Goal: Task Accomplishment & Management: Use online tool/utility

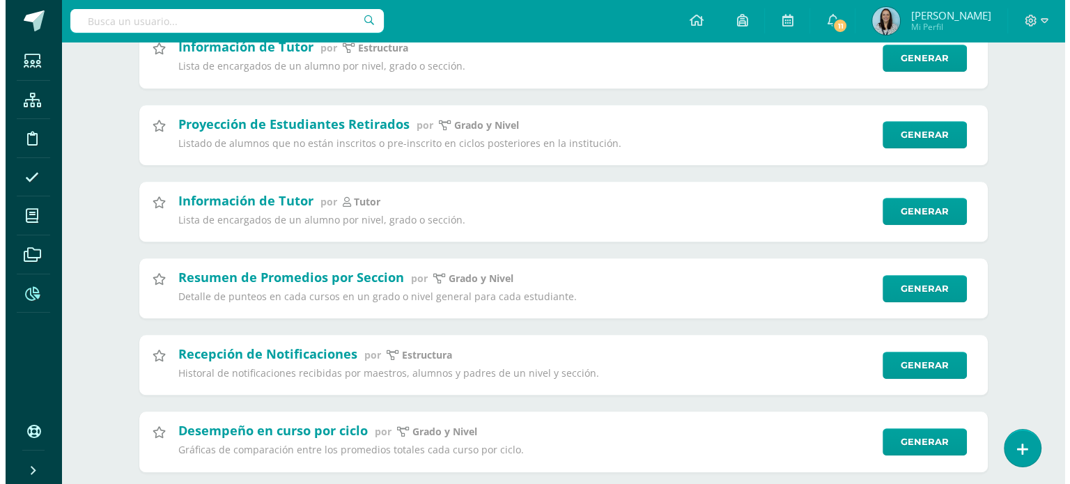
scroll to position [865, 0]
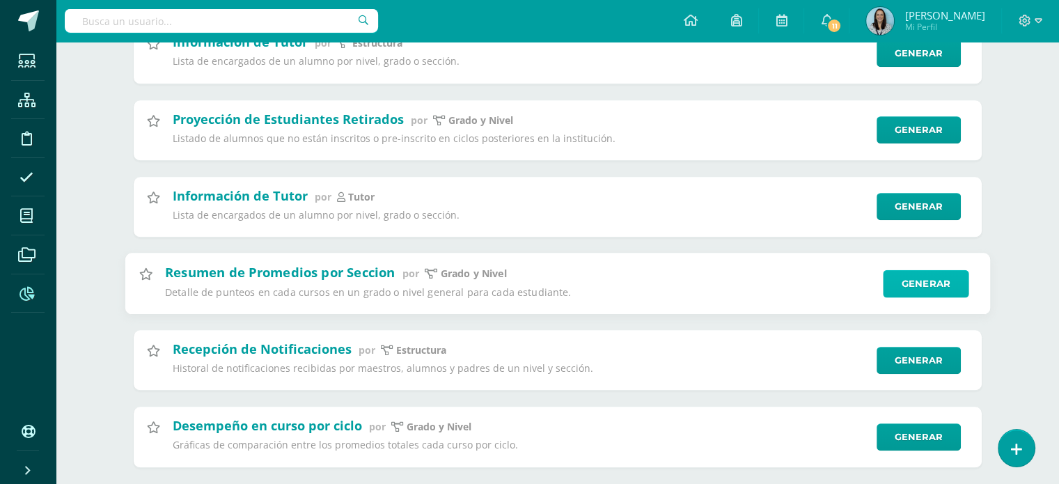
click at [911, 293] on link "Generar" at bounding box center [926, 284] width 86 height 28
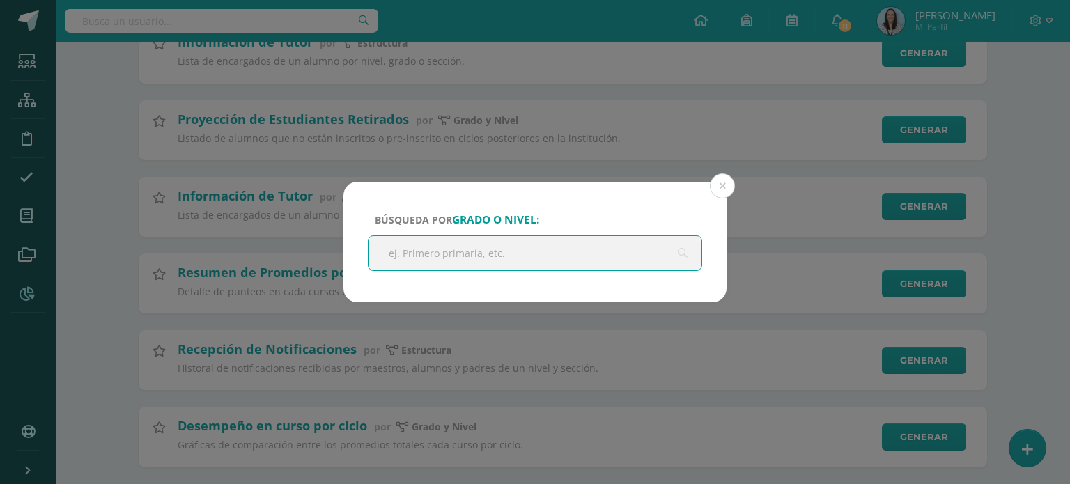
click at [505, 256] on input "text" at bounding box center [534, 253] width 333 height 34
type input "secundaria"
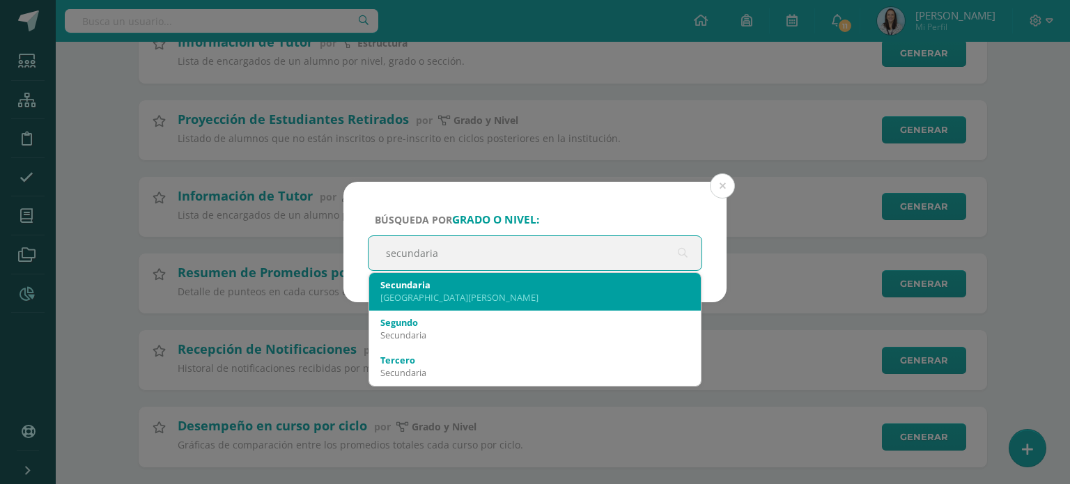
click at [471, 298] on div "Colegio Bilingüe San Juan" at bounding box center [534, 297] width 309 height 13
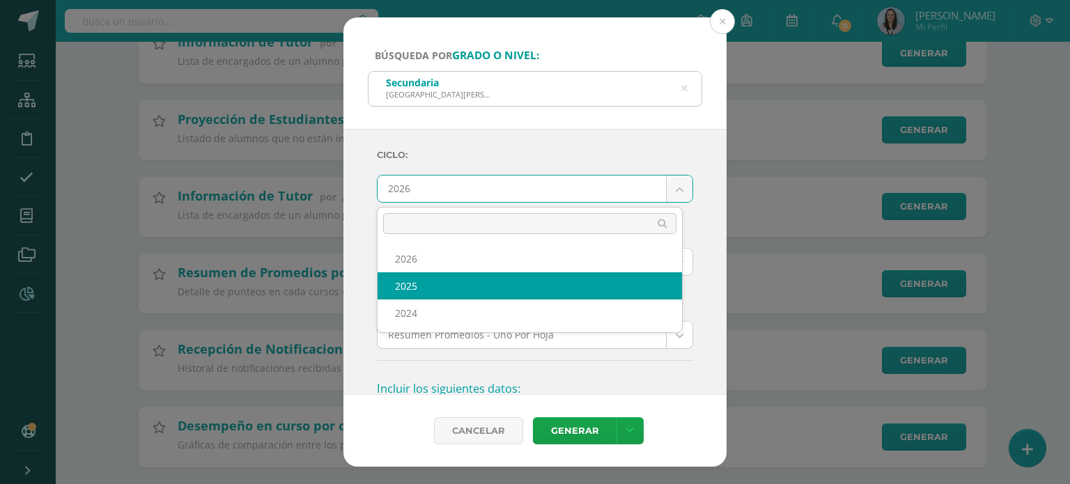
select select "2"
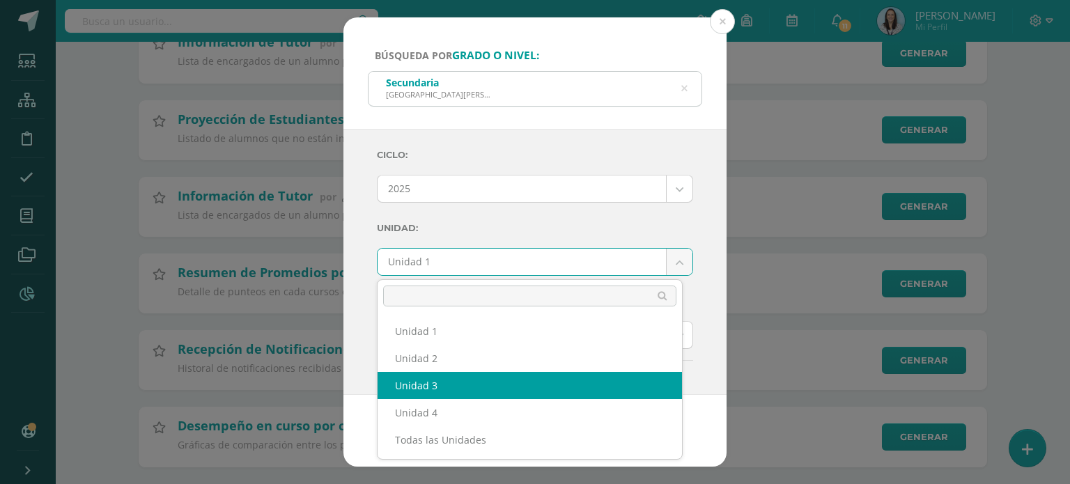
select select "Unidad 3"
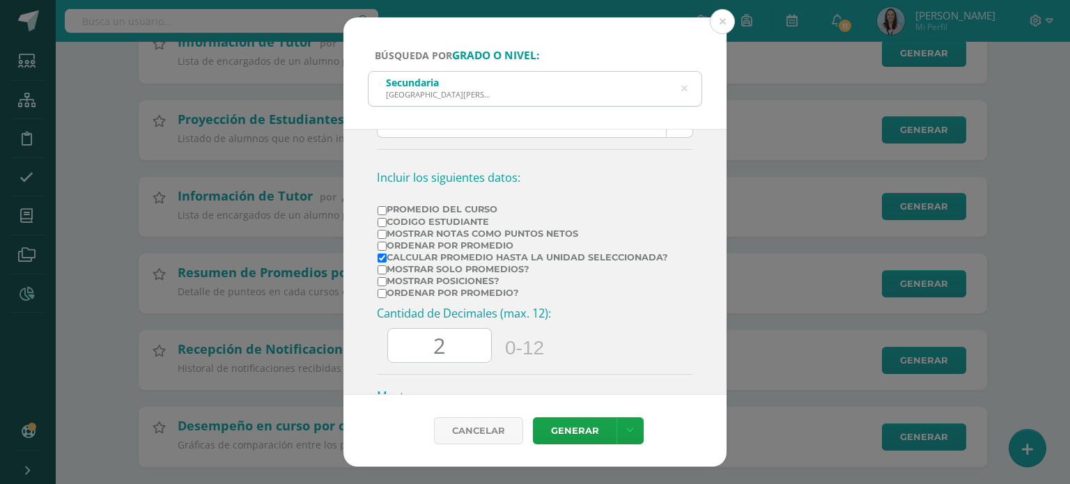
scroll to position [224, 0]
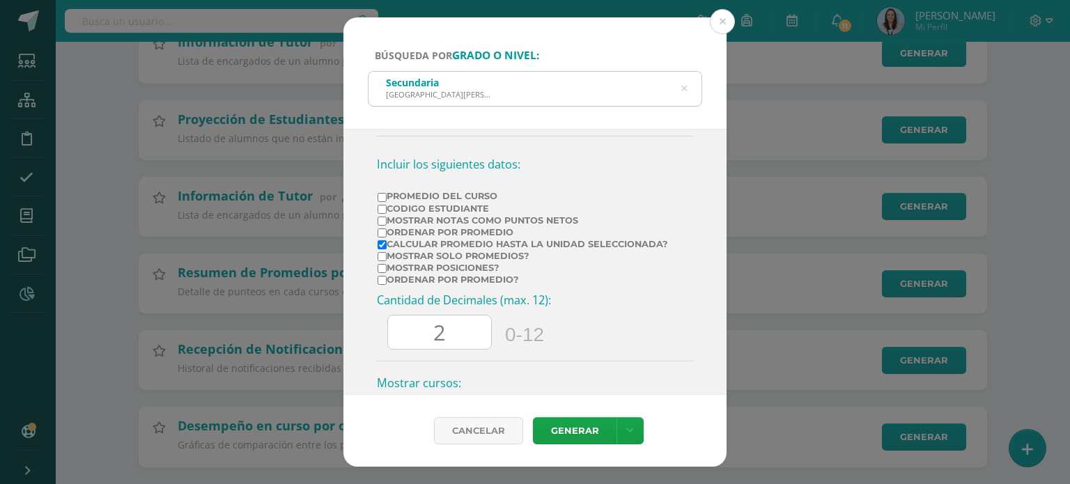
click at [382, 231] on input "Ordenar por Promedio" at bounding box center [382, 232] width 9 height 9
checkbox input "true"
click at [567, 436] on link "Generar" at bounding box center [575, 430] width 84 height 27
click at [383, 258] on input "Mostrar solo promedios?" at bounding box center [382, 256] width 9 height 9
checkbox input "true"
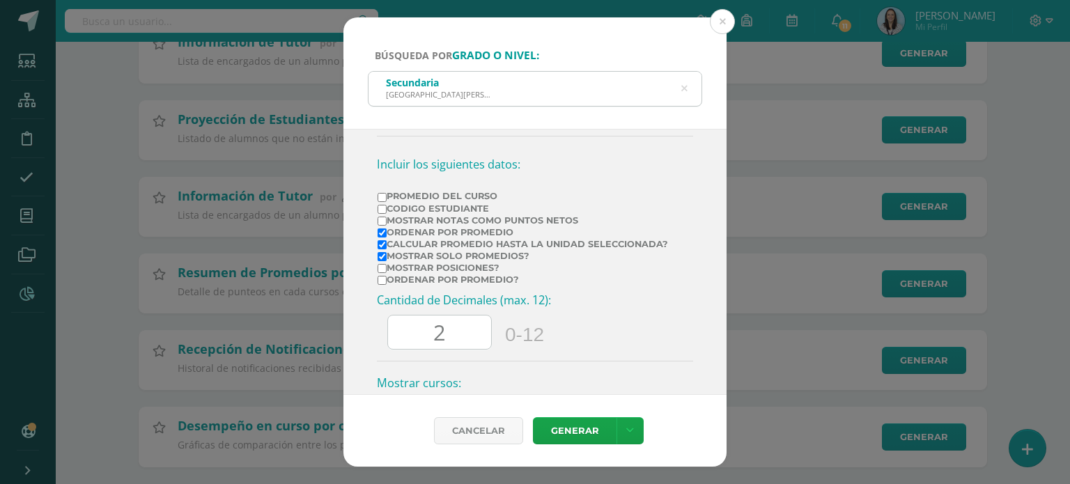
click at [380, 242] on input "Calcular promedio hasta la unidad seleccionada?" at bounding box center [382, 244] width 9 height 9
checkbox input "false"
click at [581, 436] on link "Generar" at bounding box center [575, 430] width 84 height 27
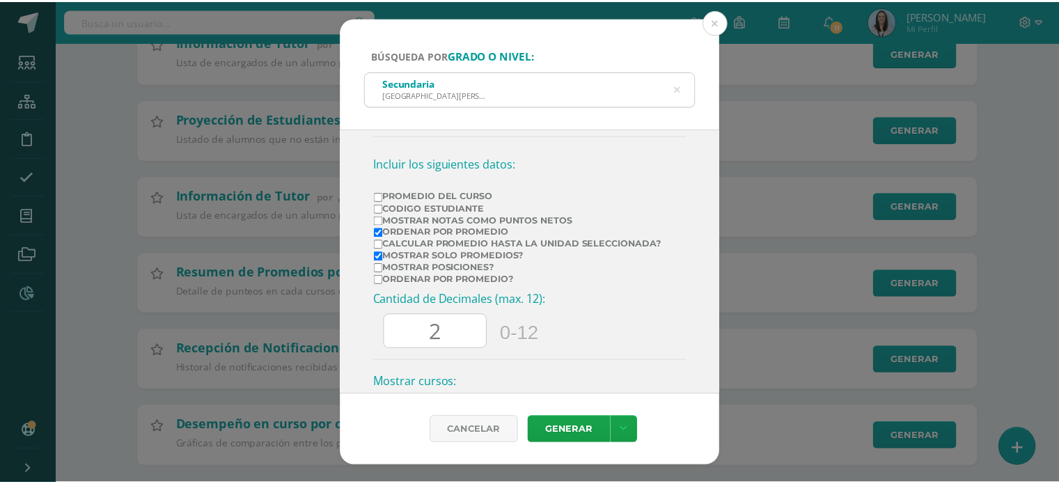
scroll to position [0, 0]
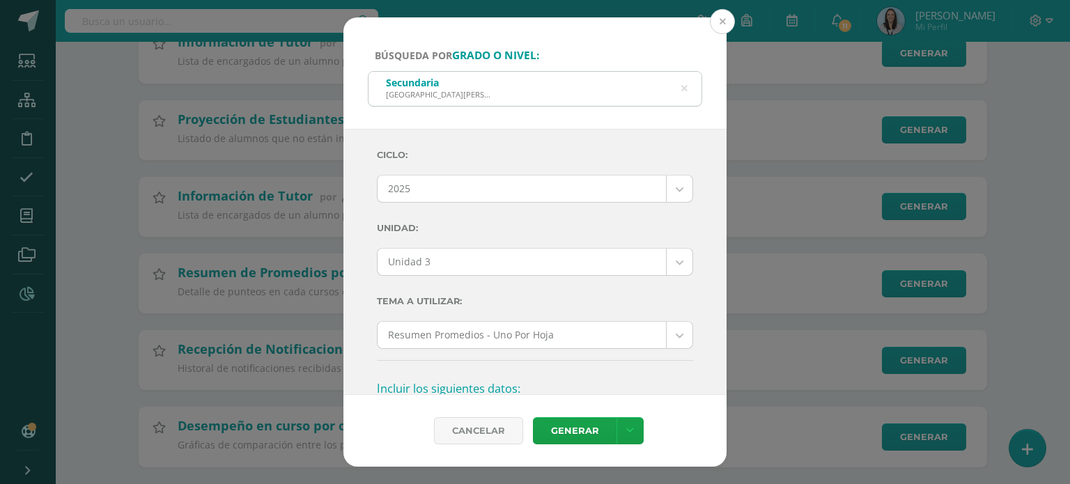
click at [722, 22] on button at bounding box center [722, 21] width 25 height 25
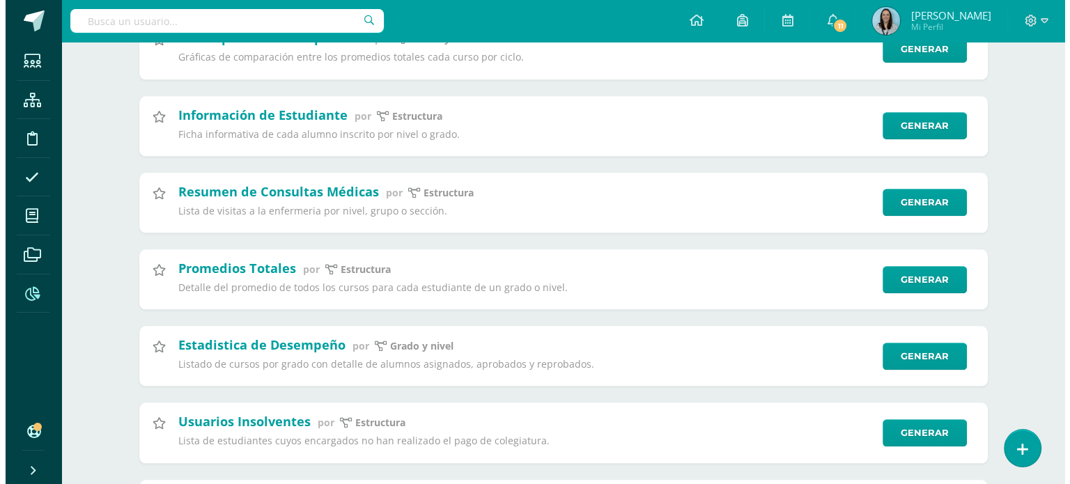
scroll to position [1264, 0]
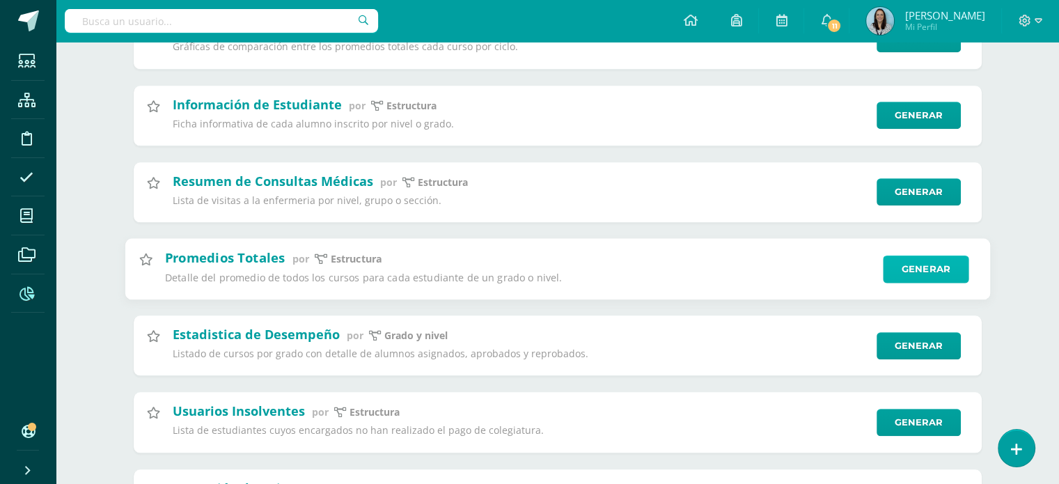
click at [910, 281] on link "Generar" at bounding box center [926, 269] width 86 height 28
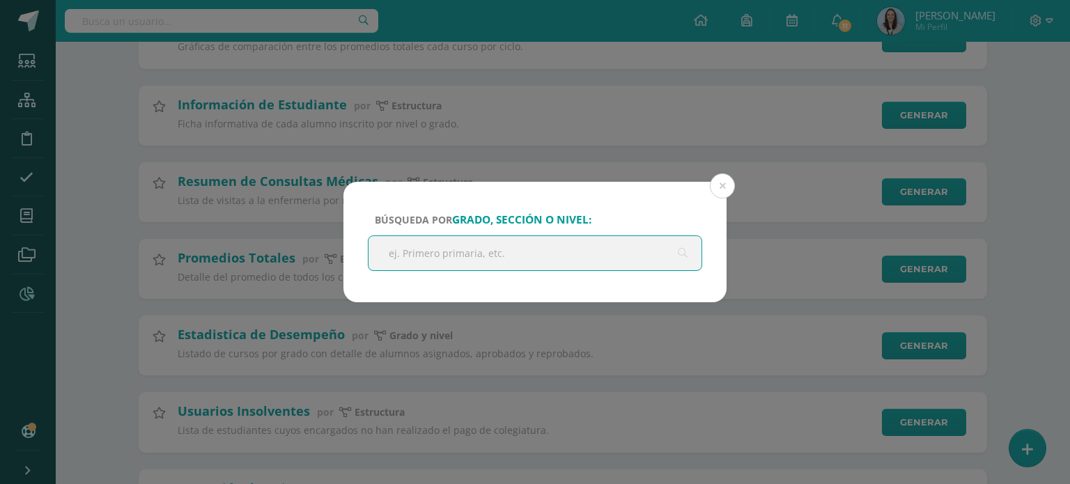
click at [613, 261] on input "text" at bounding box center [534, 253] width 333 height 34
type input "secundaria"
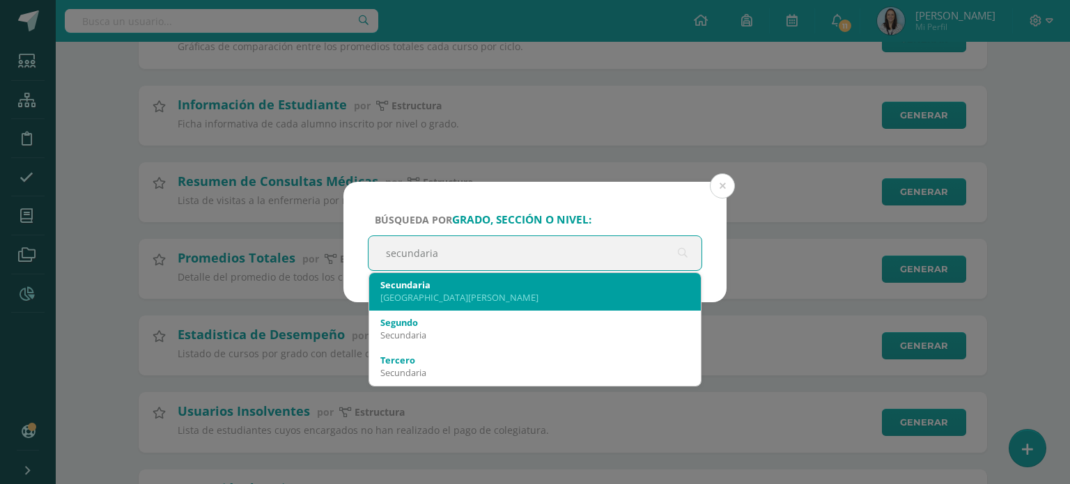
click at [464, 293] on div "Colegio Bilingüe San Juan" at bounding box center [534, 297] width 309 height 13
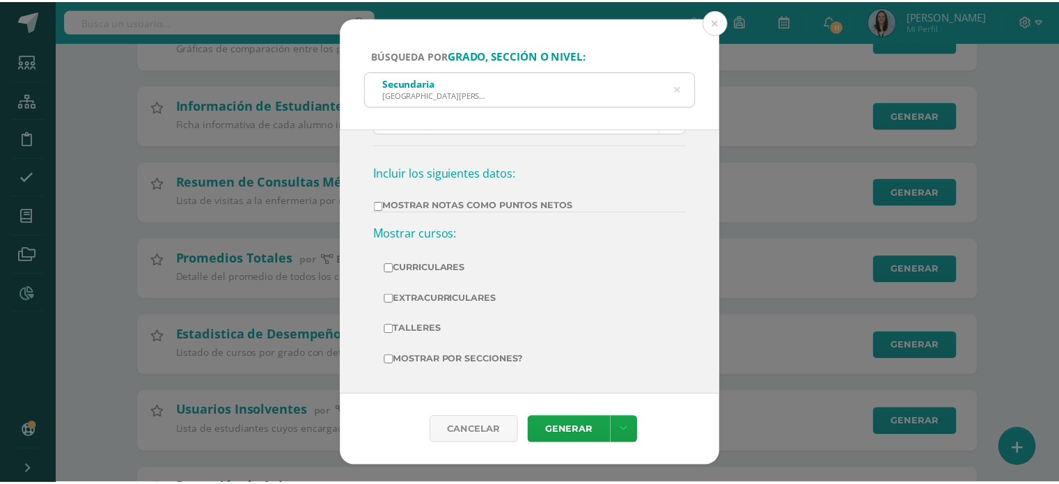
scroll to position [144, 0]
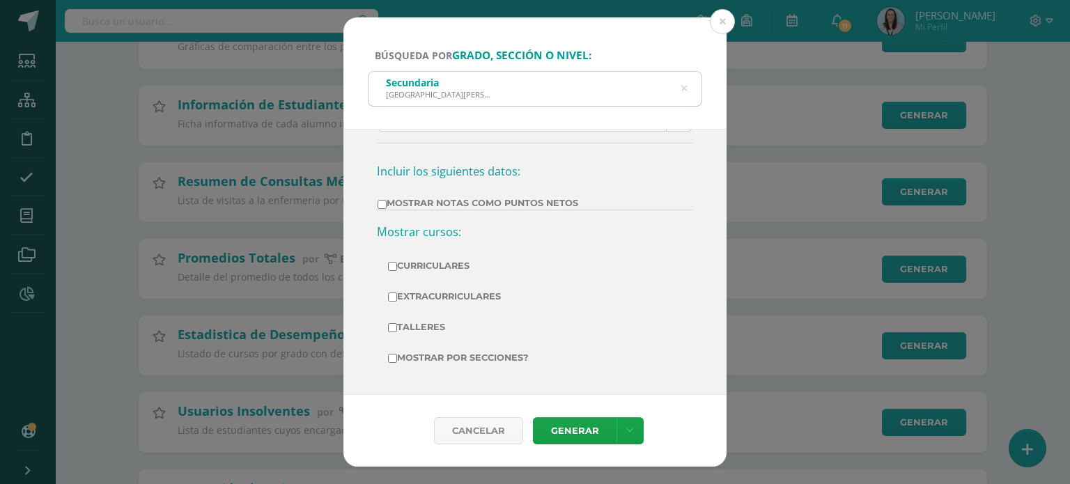
click at [384, 204] on input "Mostrar Notas Como Puntos Netos" at bounding box center [382, 204] width 9 height 9
checkbox input "true"
click at [582, 428] on link "Generar" at bounding box center [575, 430] width 84 height 27
click at [722, 29] on button at bounding box center [722, 21] width 25 height 25
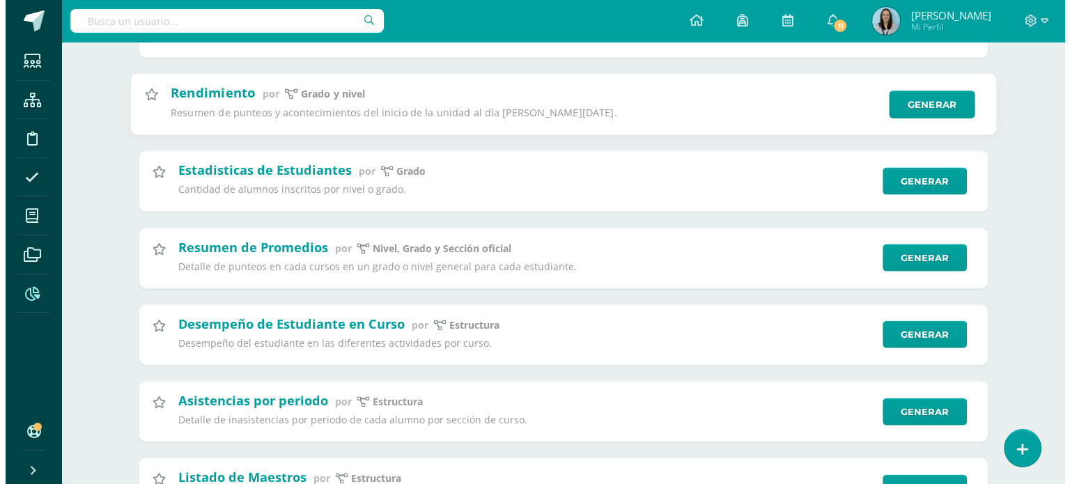
scroll to position [3042, 0]
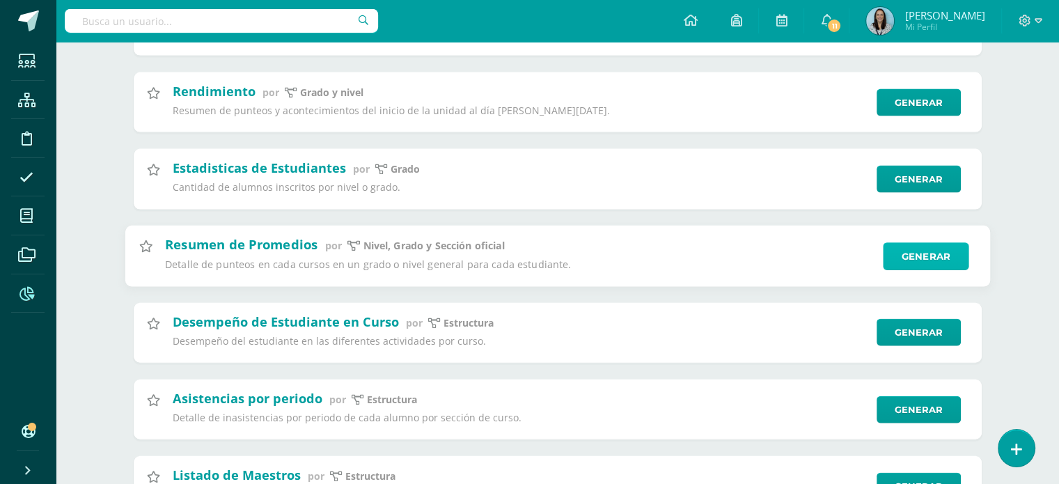
click at [914, 270] on link "Generar" at bounding box center [926, 256] width 86 height 28
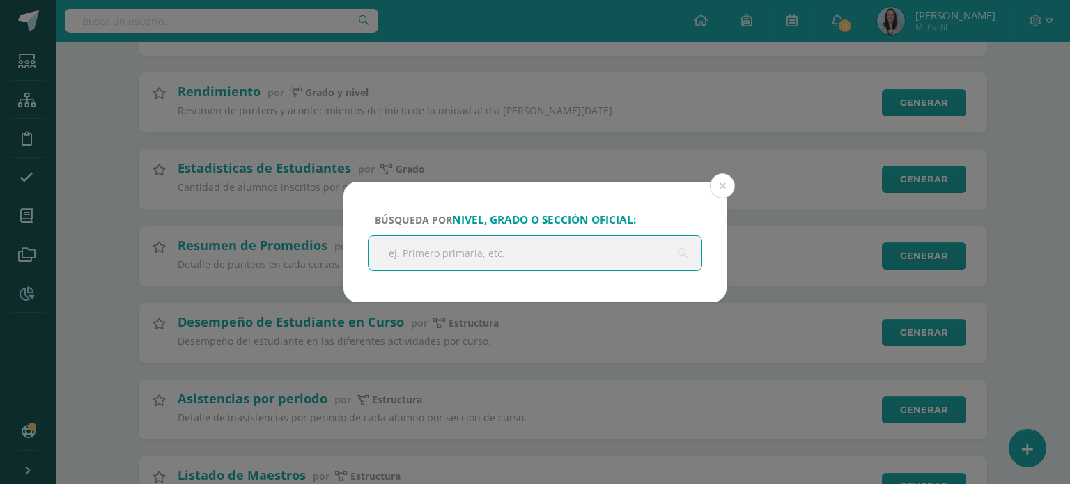
click at [626, 253] on input "text" at bounding box center [534, 253] width 333 height 34
type input "secundaria"
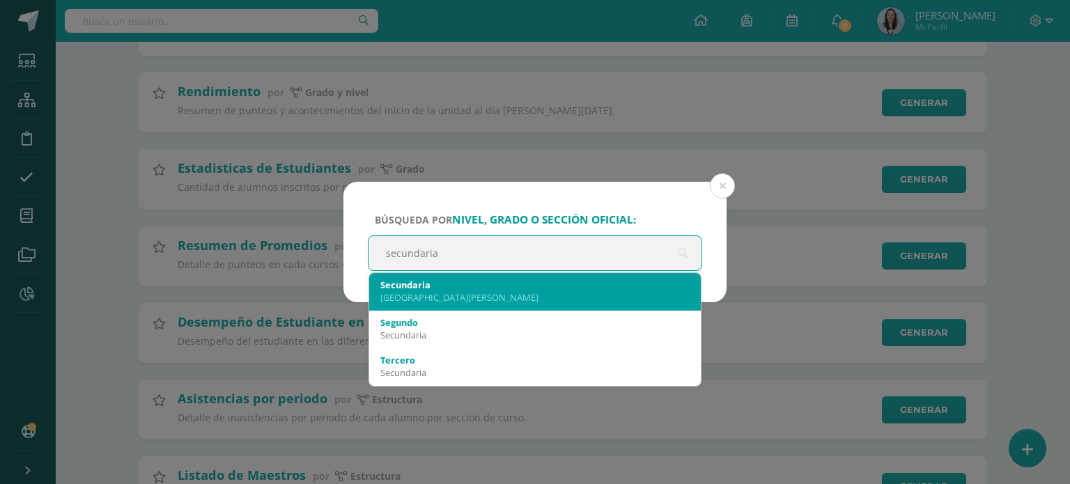
click at [464, 288] on div "Secundaria" at bounding box center [534, 285] width 309 height 13
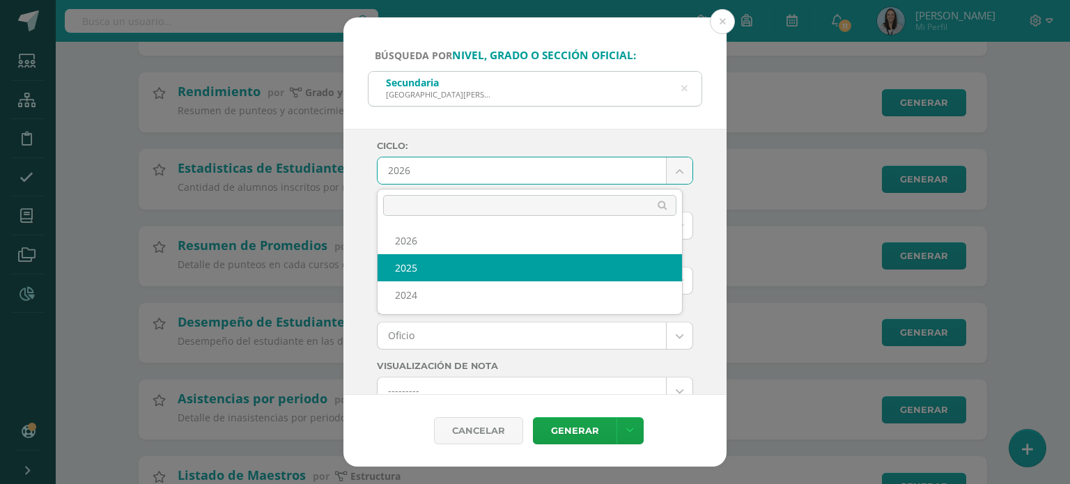
select select "2"
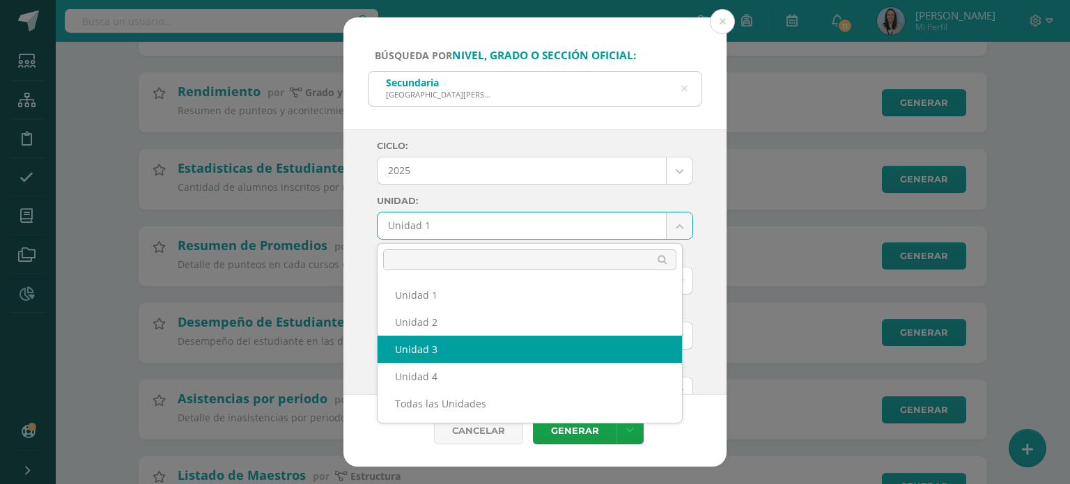
select select "Unidad 3"
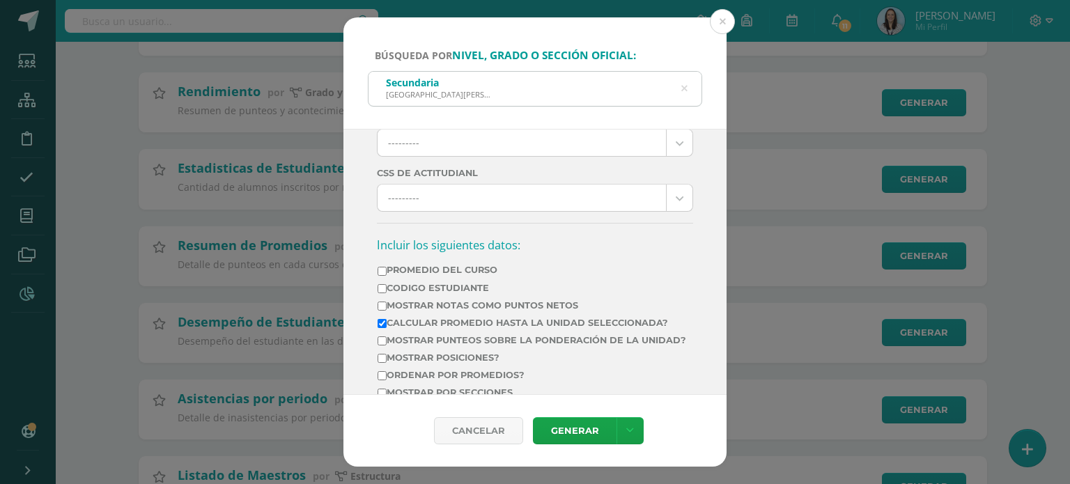
scroll to position [359, 0]
click at [572, 430] on link "Generar" at bounding box center [575, 430] width 84 height 27
click at [685, 86] on icon at bounding box center [685, 89] width 36 height 6
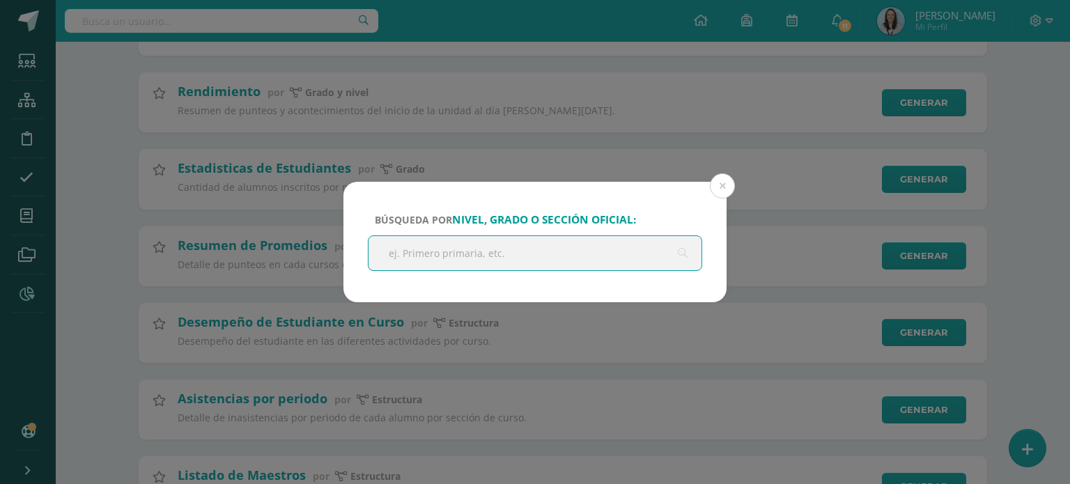
click at [522, 243] on input "text" at bounding box center [534, 253] width 333 height 34
type input "bachillerato"
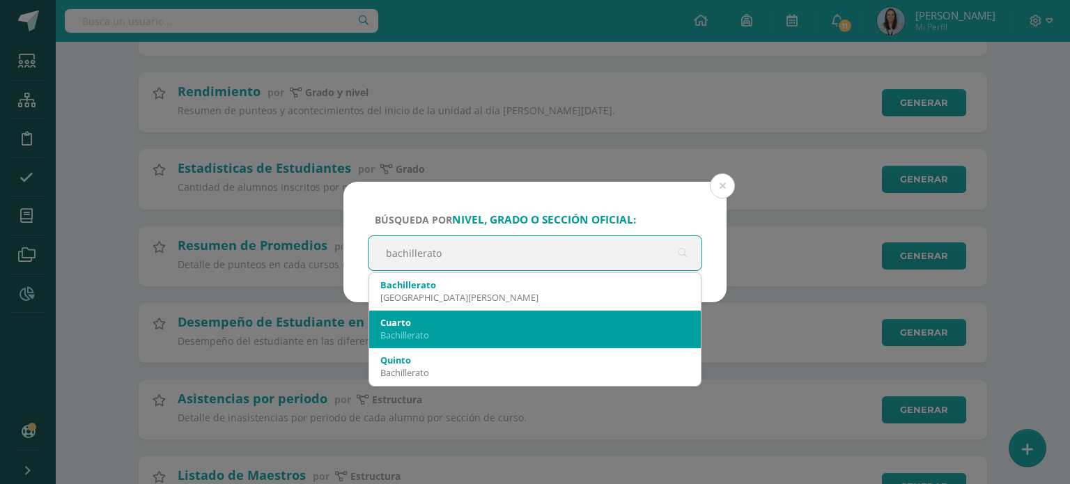
click at [416, 331] on div "Bachillerato" at bounding box center [534, 335] width 309 height 13
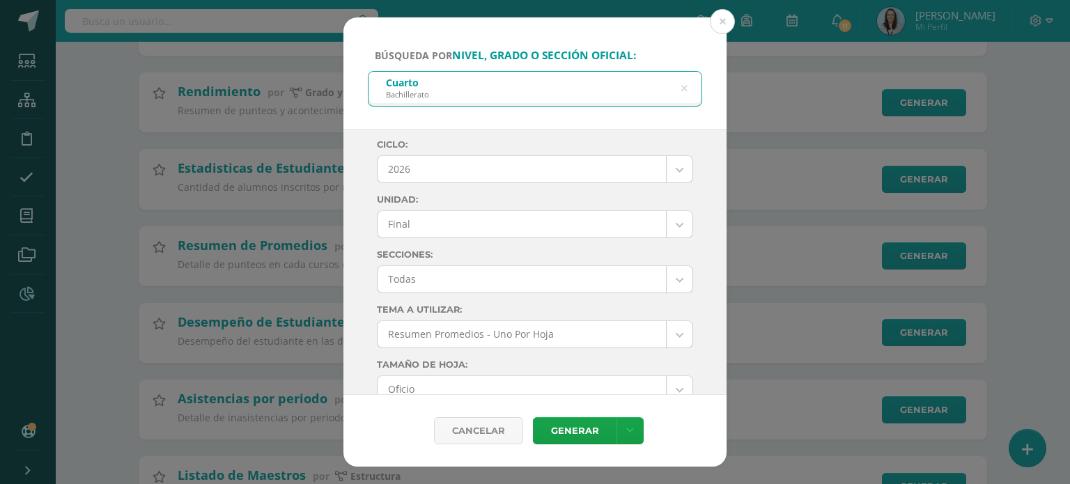
scroll to position [0, 0]
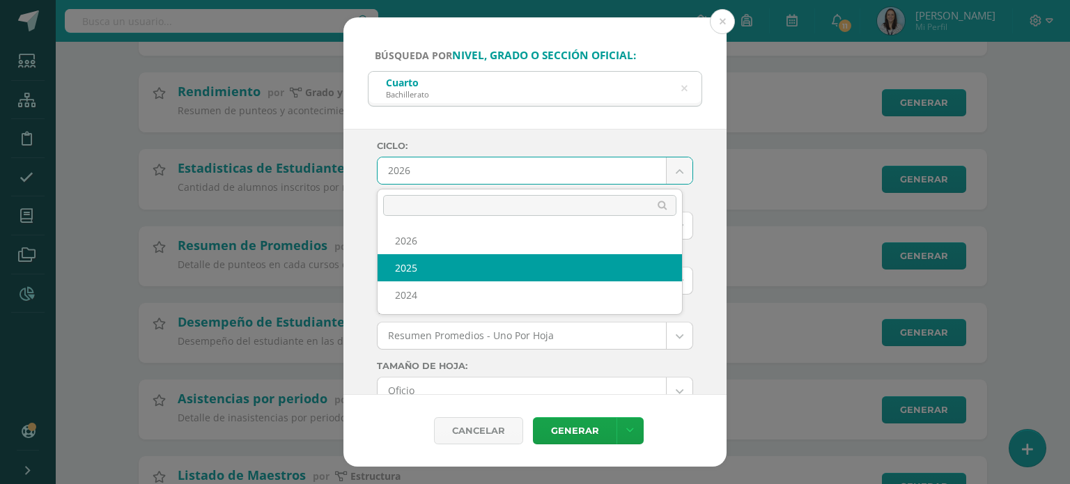
select select "2"
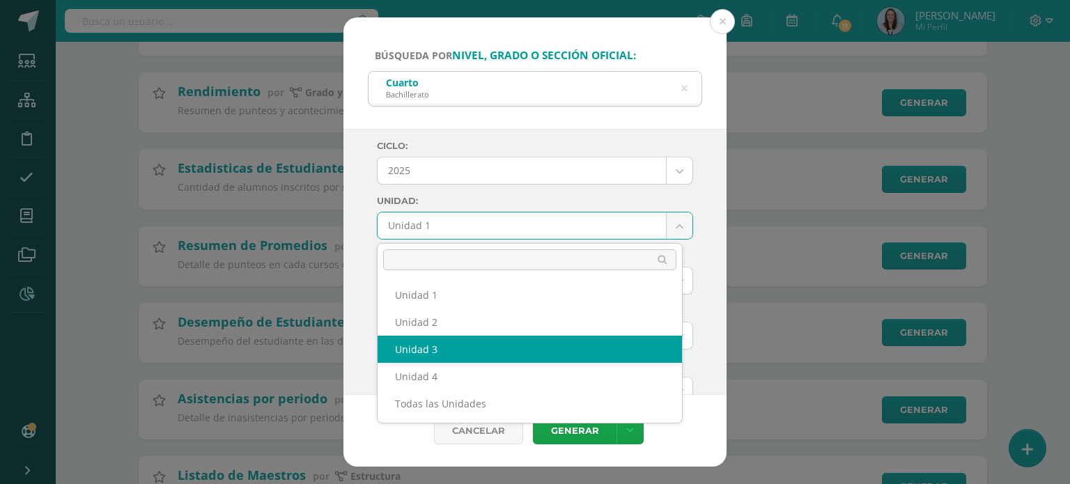
select select "Unidad 3"
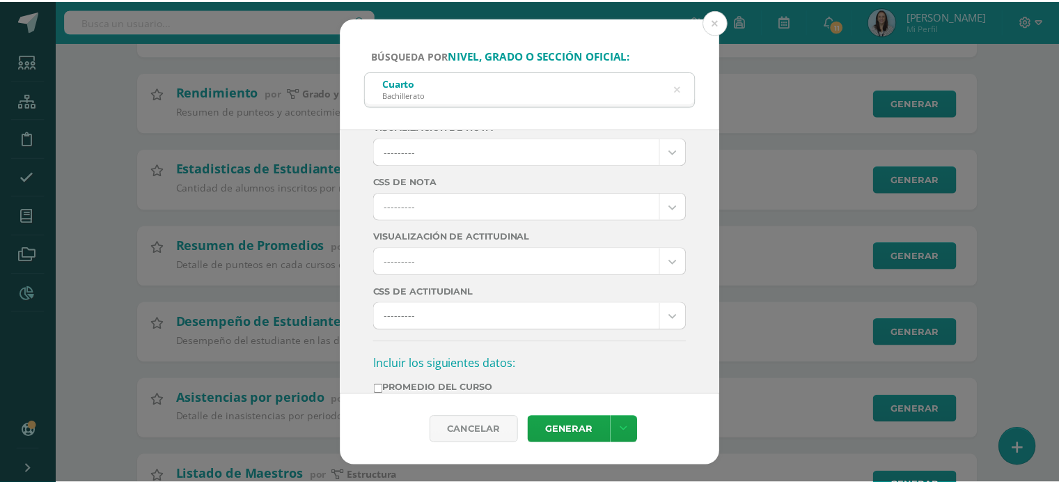
scroll to position [306, 0]
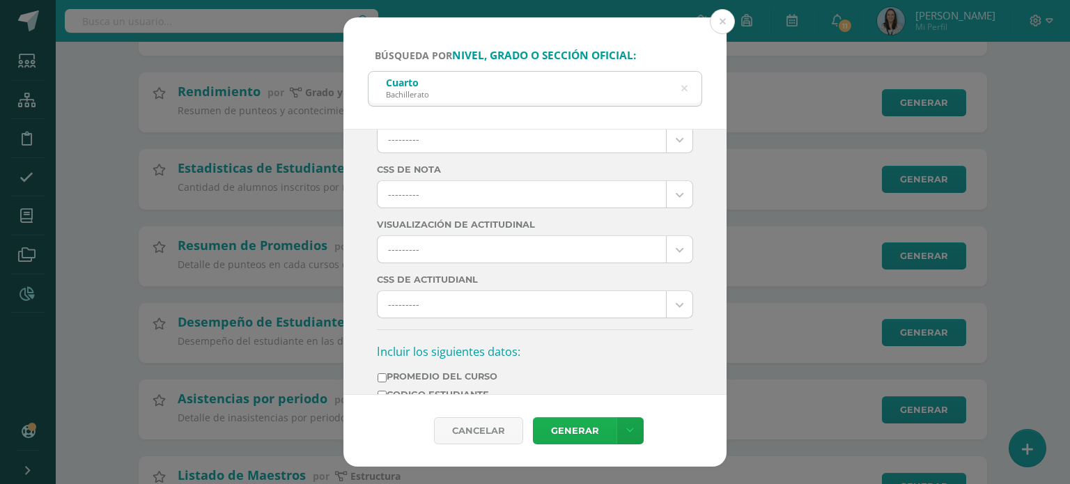
click at [557, 437] on link "Generar" at bounding box center [575, 430] width 84 height 27
click at [568, 435] on link "Generar" at bounding box center [575, 430] width 84 height 27
click at [721, 22] on button at bounding box center [722, 21] width 25 height 25
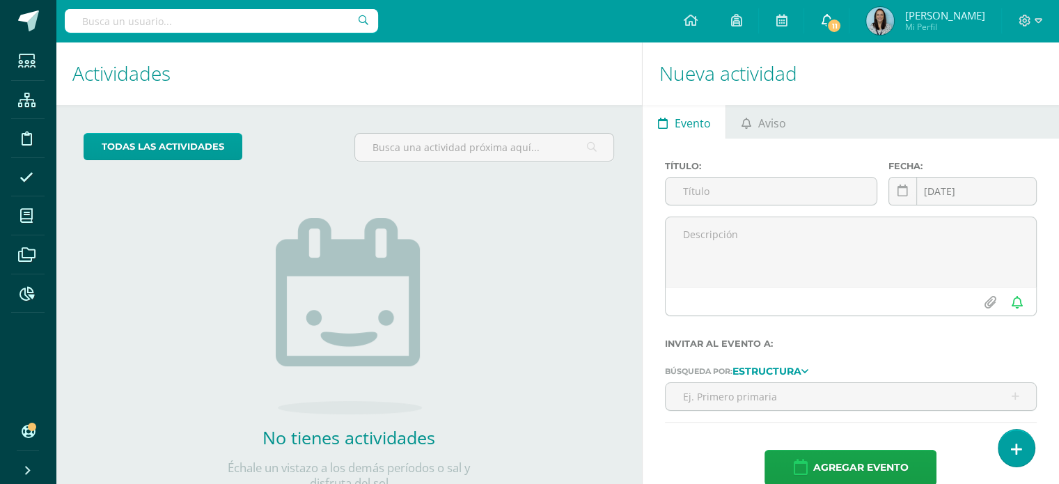
click at [842, 27] on span "11" at bounding box center [834, 25] width 15 height 15
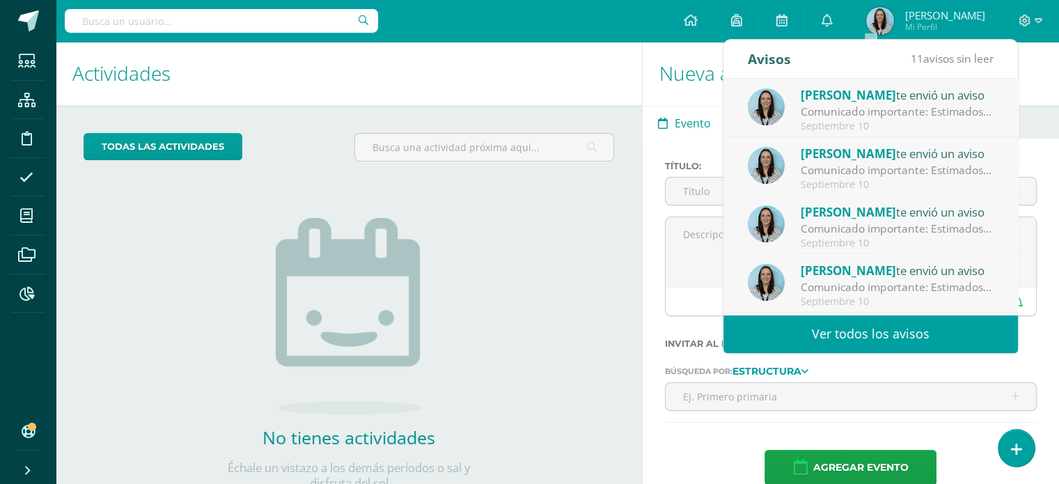
click at [855, 343] on link "Ver todos los avisos" at bounding box center [871, 334] width 295 height 38
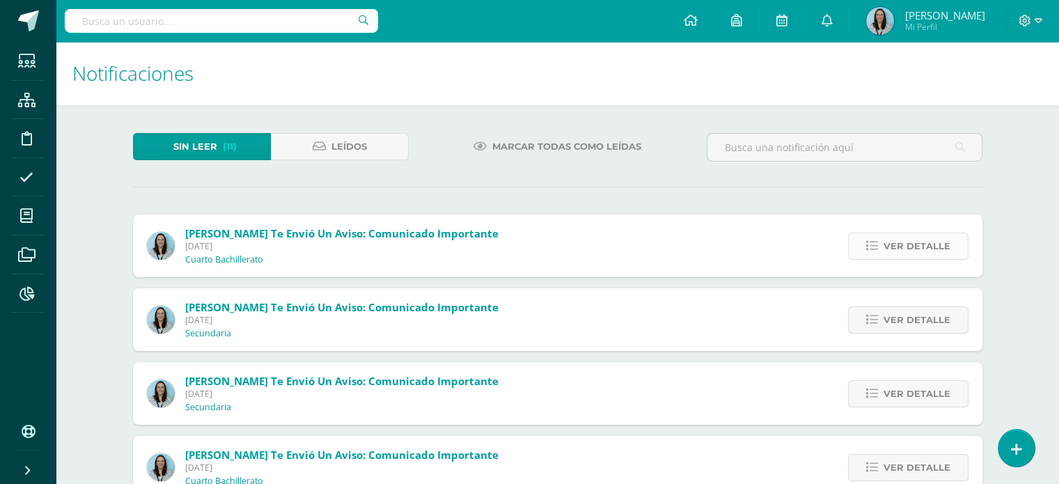
click at [920, 249] on span "Ver detalle" at bounding box center [917, 246] width 67 height 26
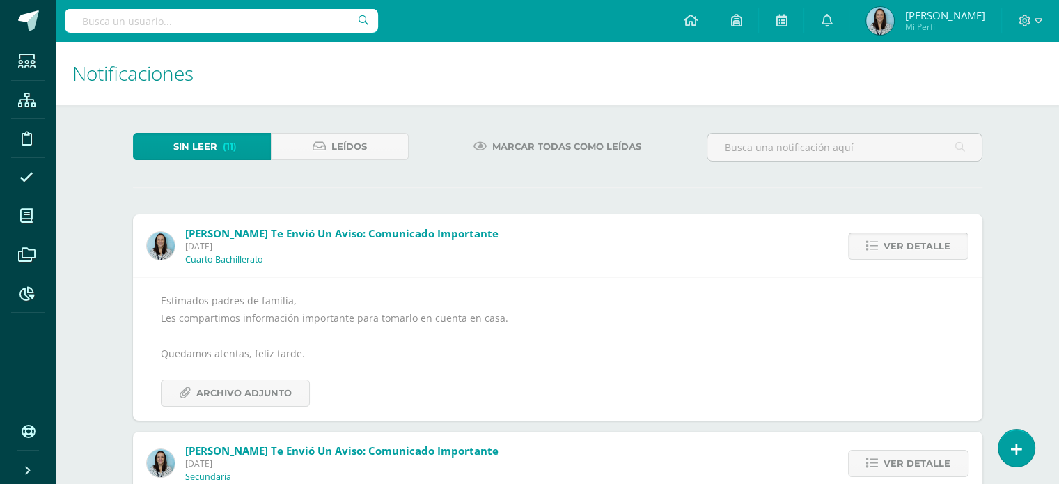
click at [920, 249] on span "Ver detalle" at bounding box center [917, 246] width 67 height 26
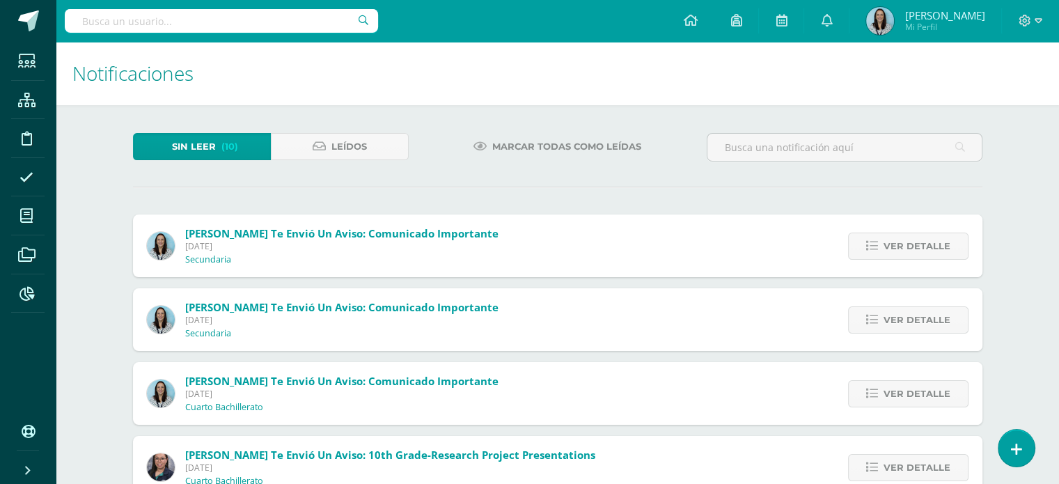
click at [920, 249] on span "Ver detalle" at bounding box center [917, 246] width 67 height 26
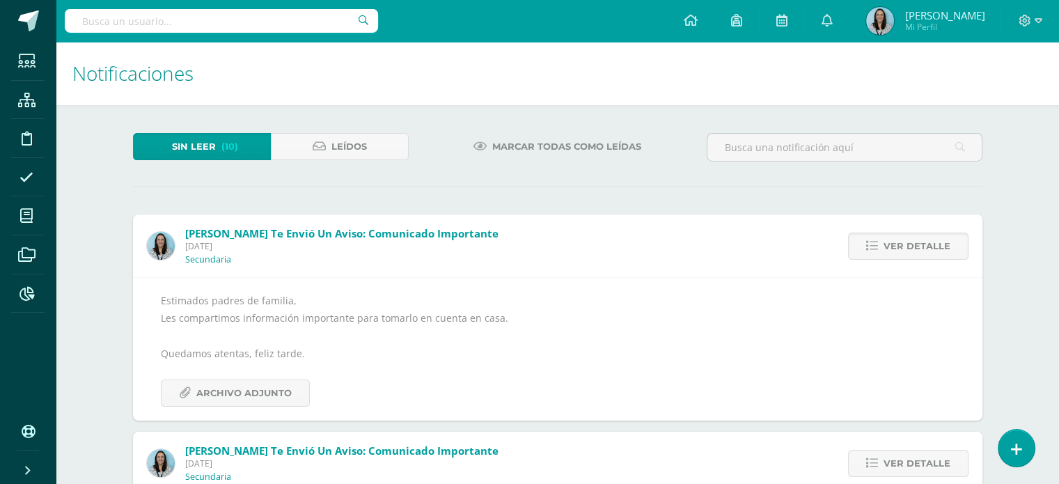
click at [920, 249] on span "Ver detalle" at bounding box center [917, 246] width 67 height 26
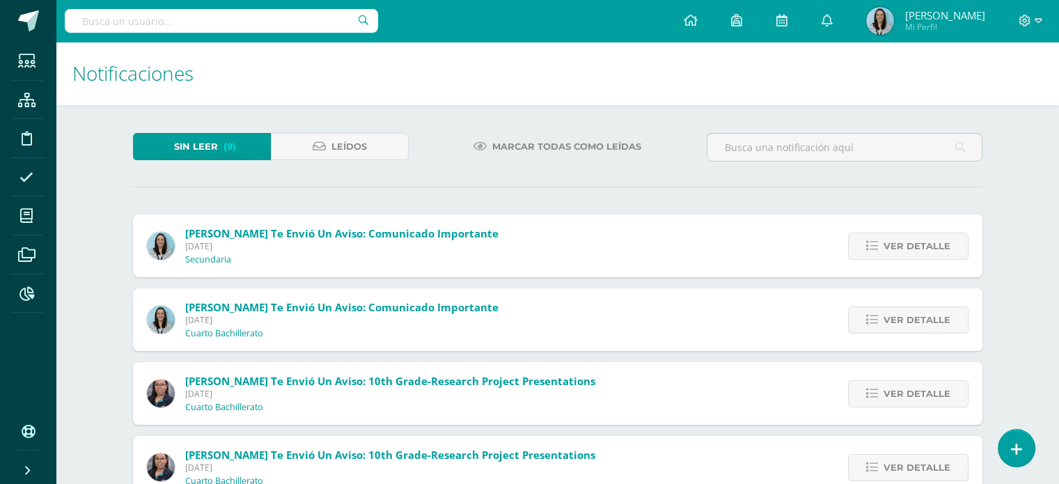
click at [920, 249] on span "Ver detalle" at bounding box center [917, 246] width 67 height 26
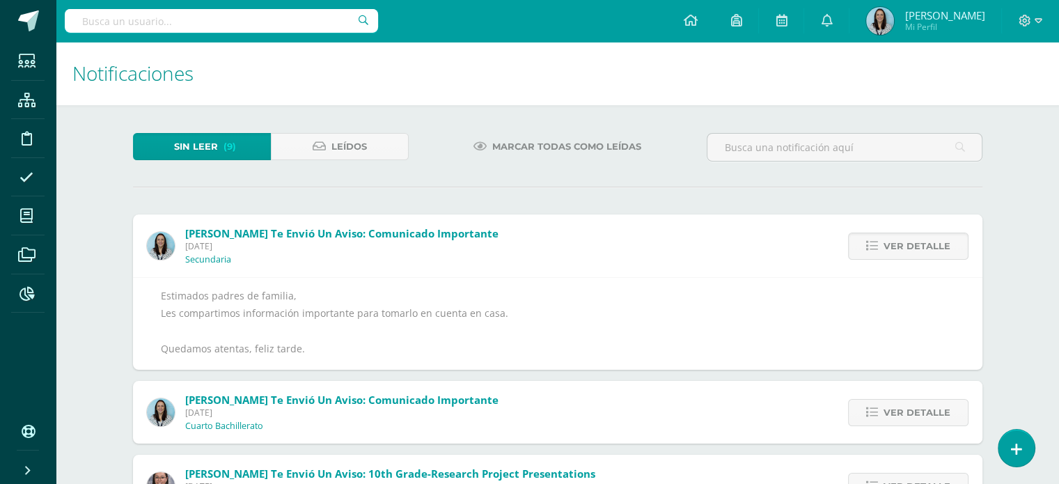
click at [920, 249] on span "Ver detalle" at bounding box center [917, 246] width 67 height 26
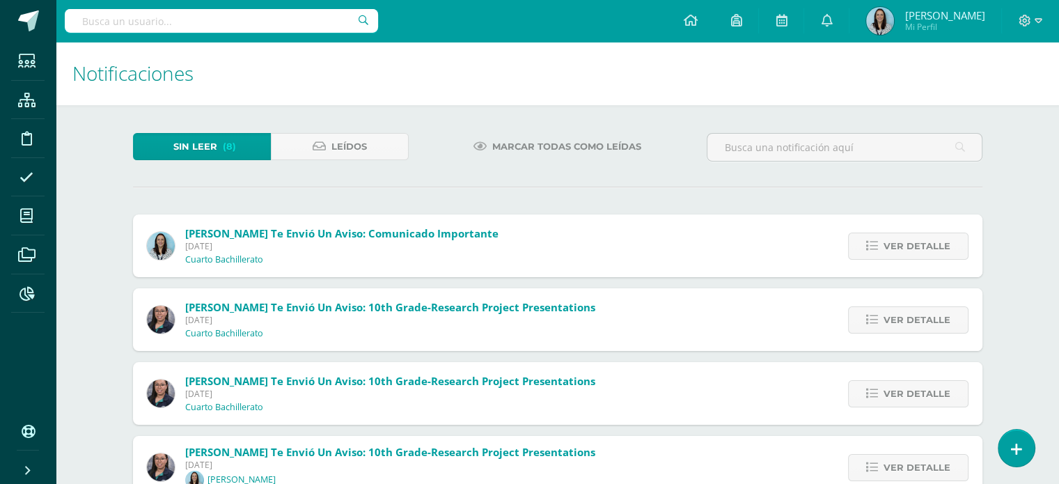
click at [920, 249] on span "Ver detalle" at bounding box center [917, 246] width 67 height 26
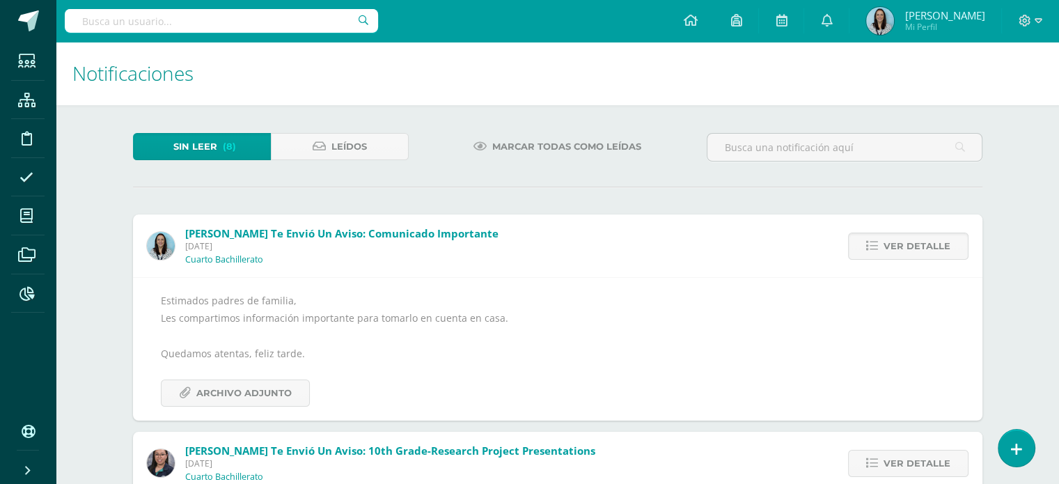
click at [920, 249] on span "Ver detalle" at bounding box center [917, 246] width 67 height 26
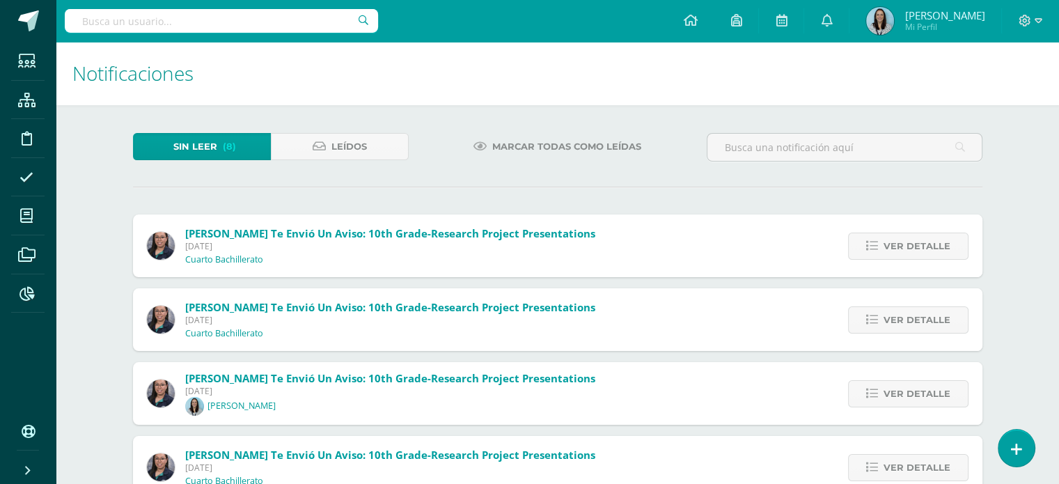
click at [920, 249] on span "Ver detalle" at bounding box center [917, 246] width 67 height 26
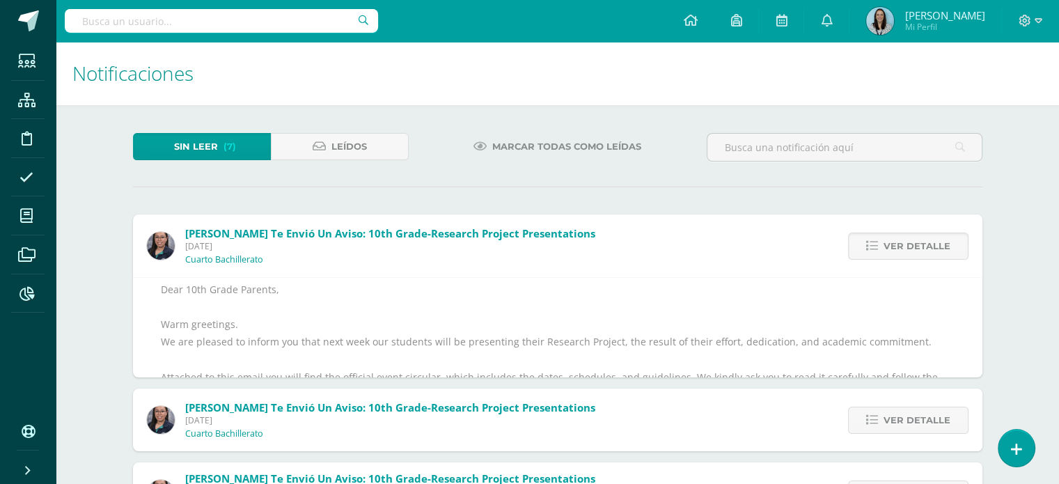
click at [920, 249] on span "Ver detalle" at bounding box center [917, 246] width 67 height 26
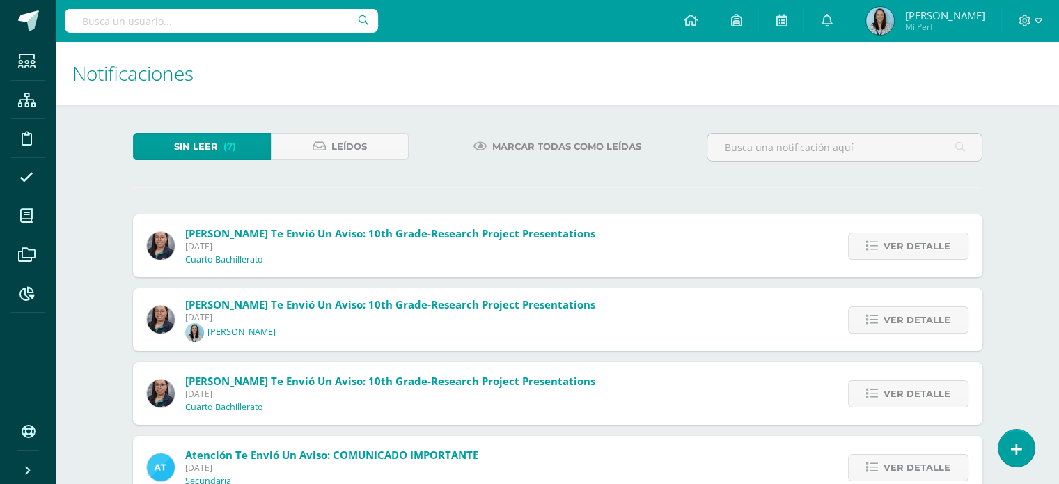
click at [920, 249] on div "[PERSON_NAME] te envió un aviso: 10th Grade-Research Project Presentations [DAT…" at bounding box center [558, 417] width 850 height 405
click at [920, 249] on span "Ver detalle" at bounding box center [917, 246] width 67 height 26
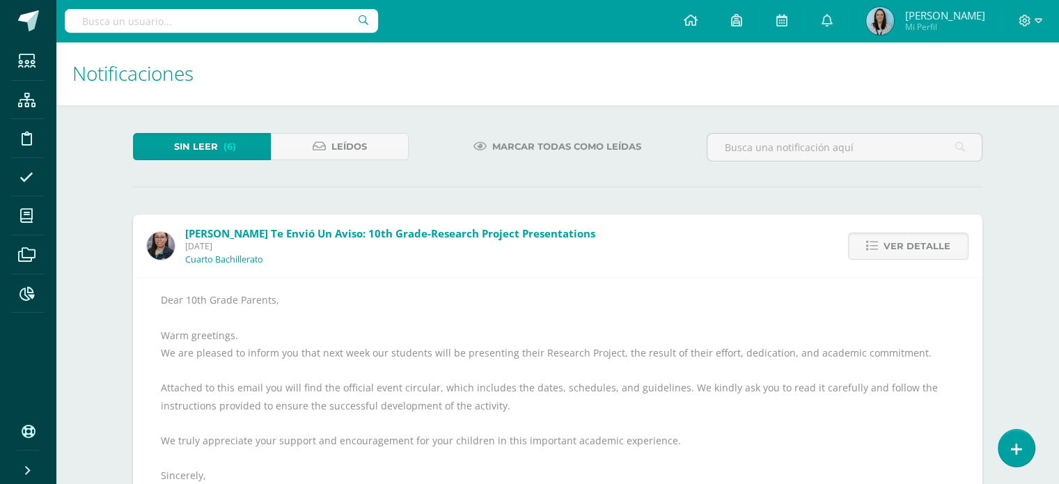
click at [920, 249] on span "Ver detalle" at bounding box center [917, 246] width 67 height 26
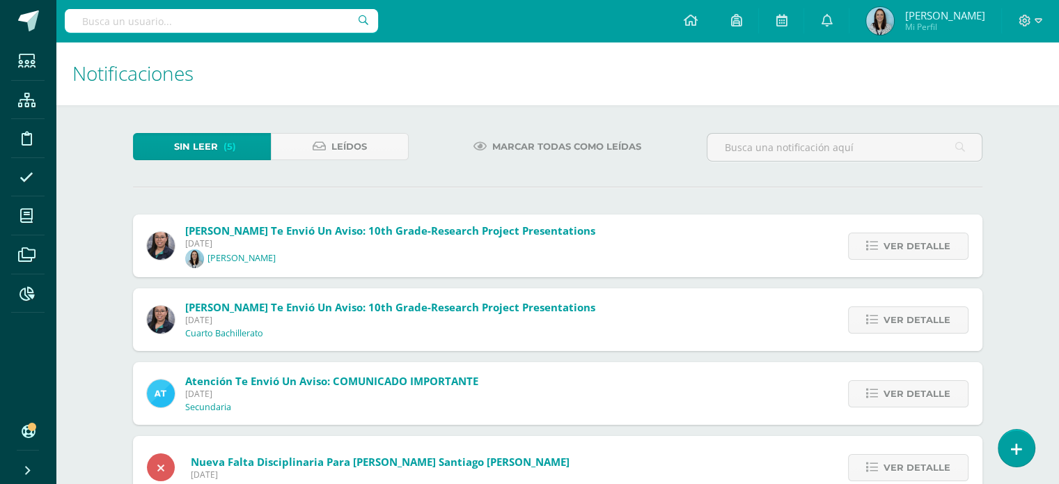
click at [920, 249] on span "Ver detalle" at bounding box center [917, 246] width 67 height 26
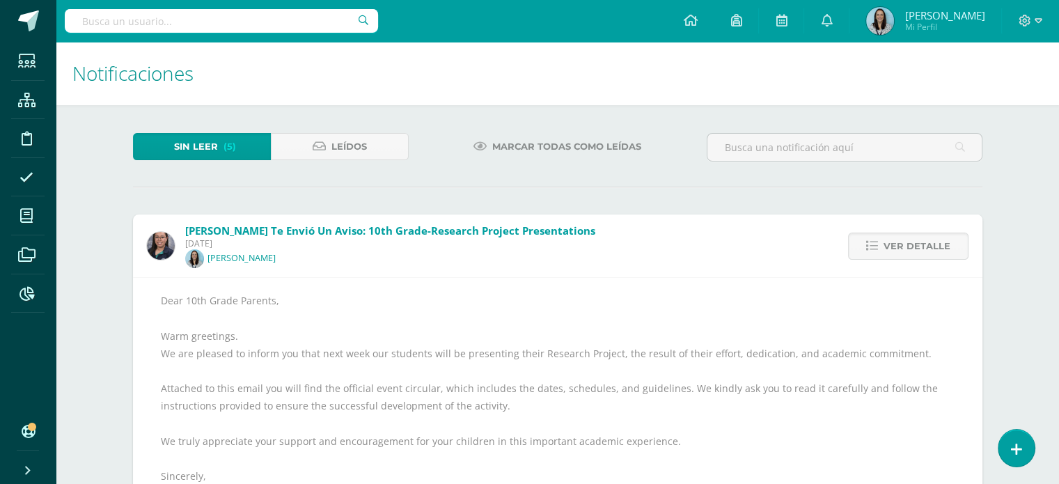
click at [920, 249] on span "Ver detalle" at bounding box center [917, 246] width 67 height 26
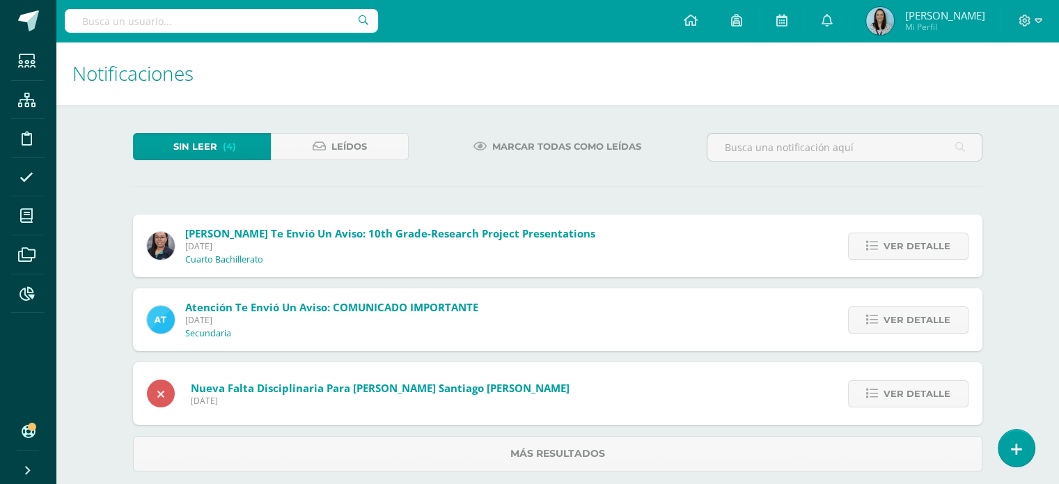
click at [920, 249] on span "Ver detalle" at bounding box center [917, 246] width 67 height 26
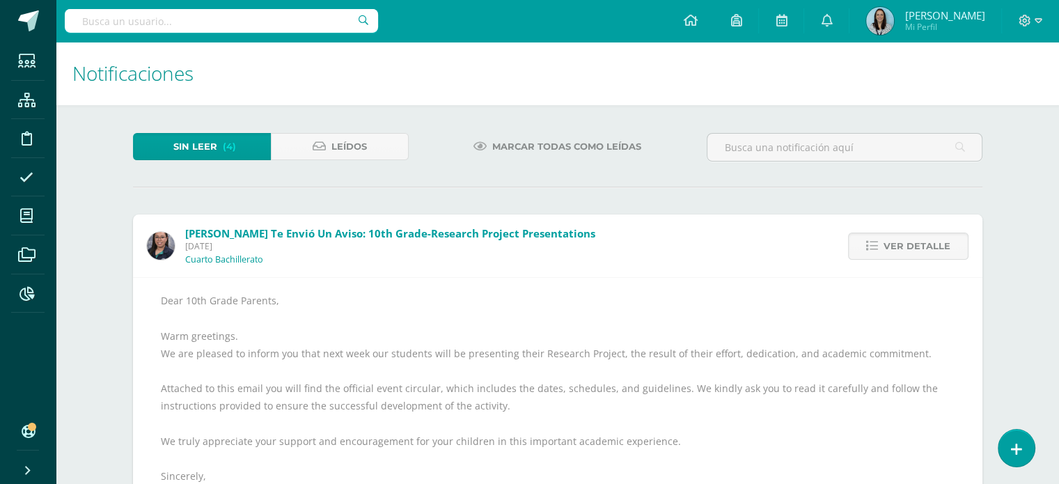
click at [920, 249] on span "Ver detalle" at bounding box center [917, 246] width 67 height 26
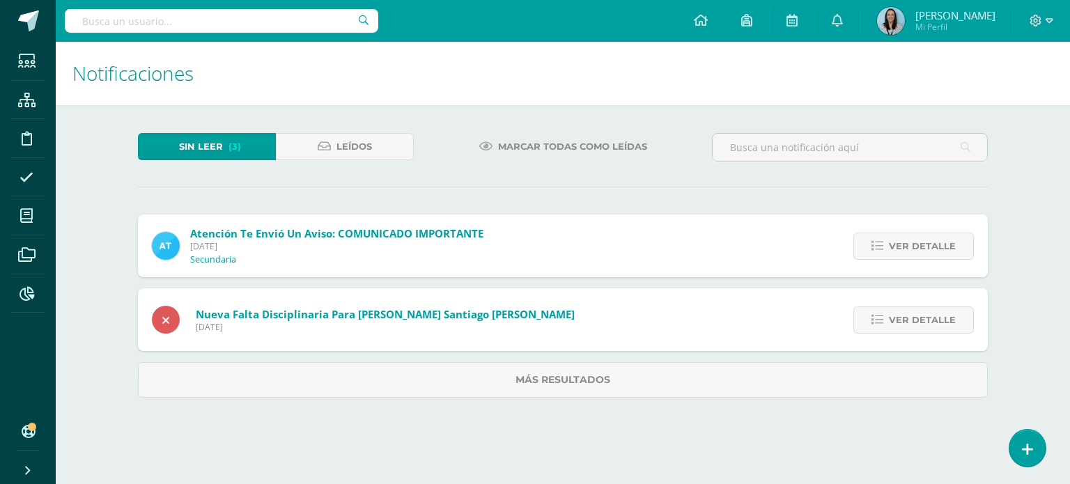
click at [920, 249] on span "Ver detalle" at bounding box center [922, 246] width 67 height 26
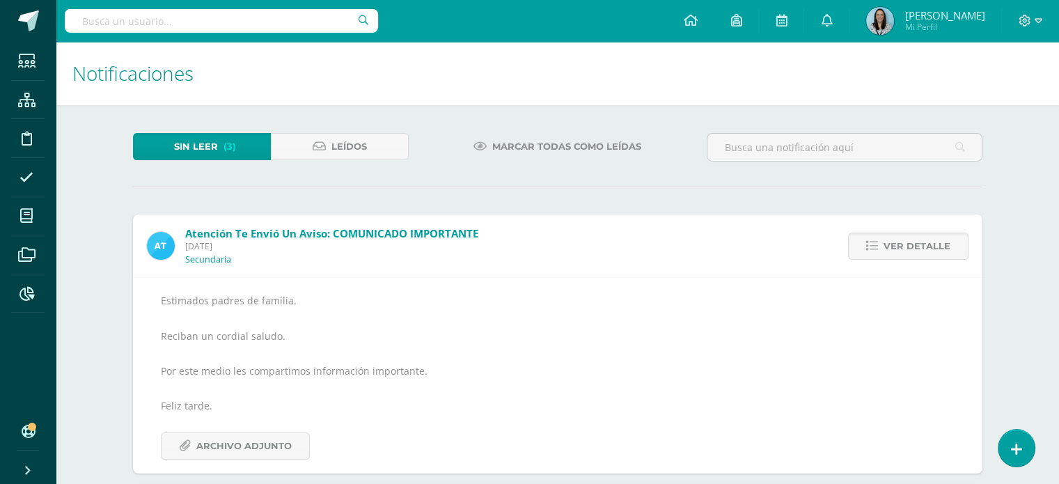
click at [920, 249] on span "Ver detalle" at bounding box center [917, 246] width 67 height 26
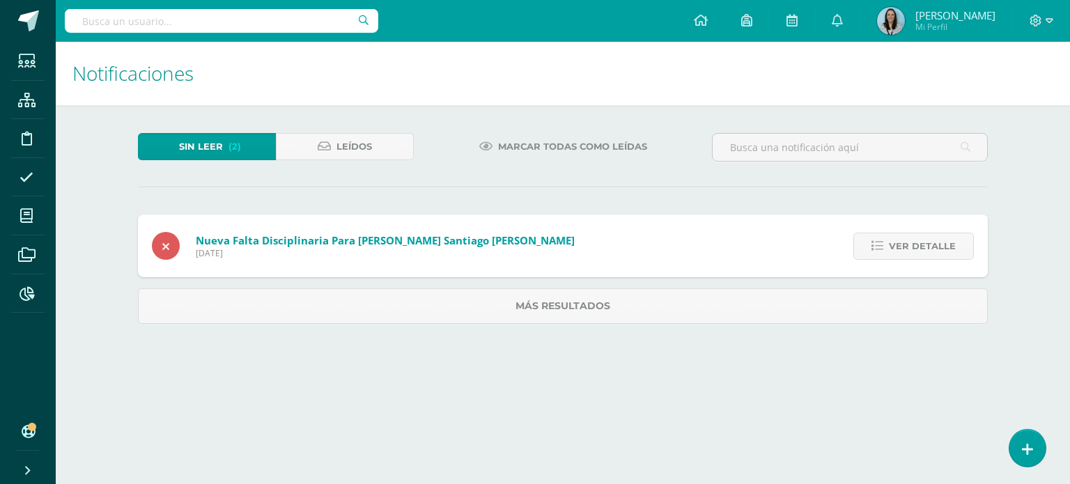
click at [920, 249] on span "Ver detalle" at bounding box center [922, 246] width 67 height 26
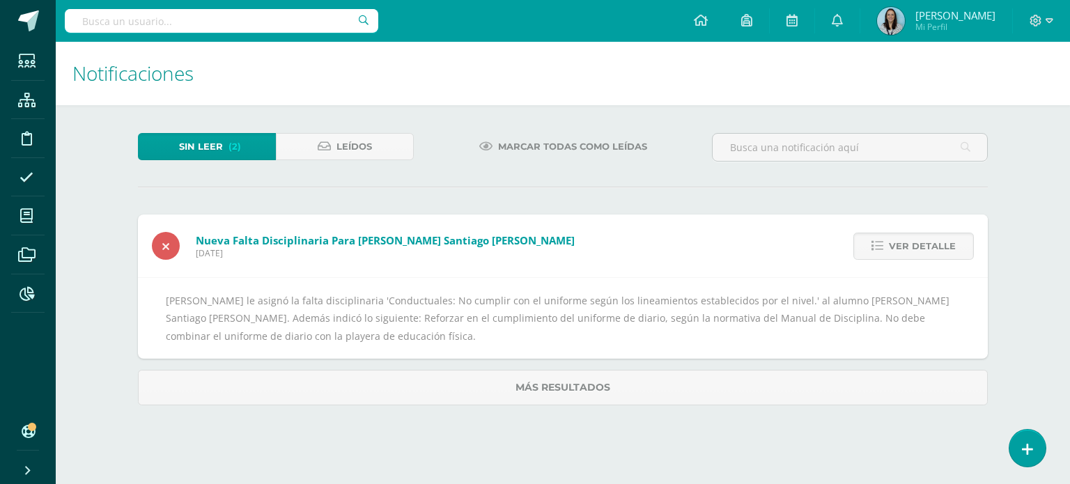
click at [920, 249] on span "Ver detalle" at bounding box center [922, 246] width 67 height 26
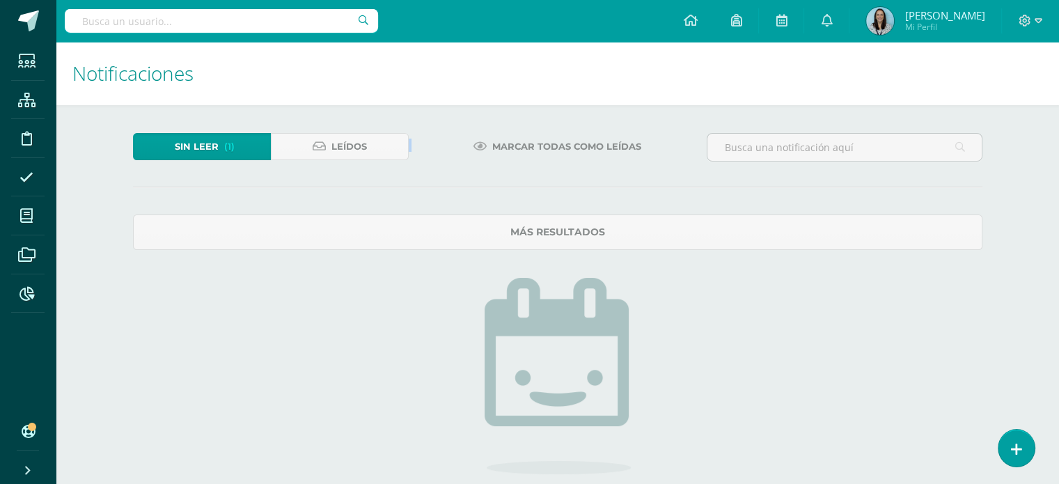
drag, startPoint x: 171, startPoint y: 165, endPoint x: 190, endPoint y: 155, distance: 21.5
click at [190, 155] on div "Sin leer (1) Leídos" at bounding box center [270, 153] width 287 height 40
click at [190, 155] on span "Sin leer" at bounding box center [197, 147] width 44 height 26
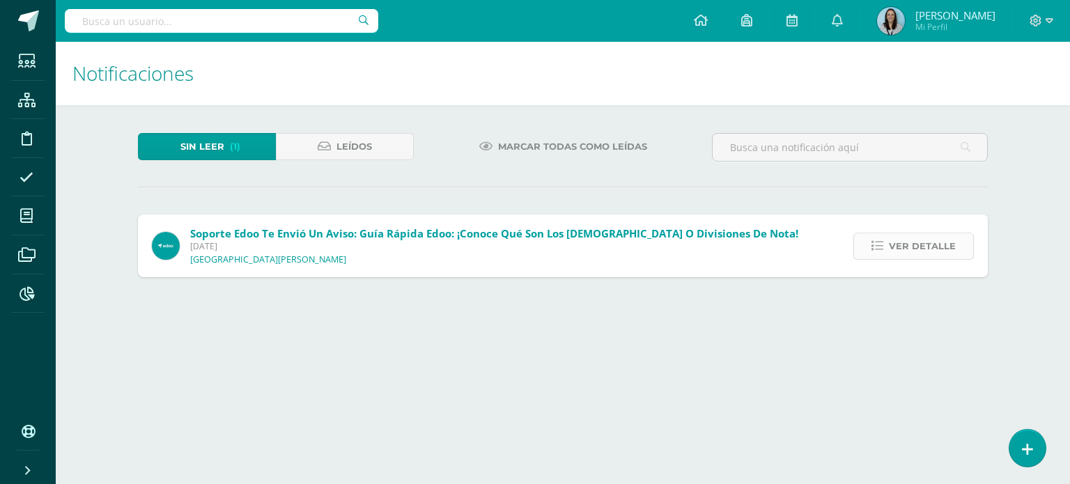
click at [883, 249] on icon at bounding box center [877, 246] width 12 height 12
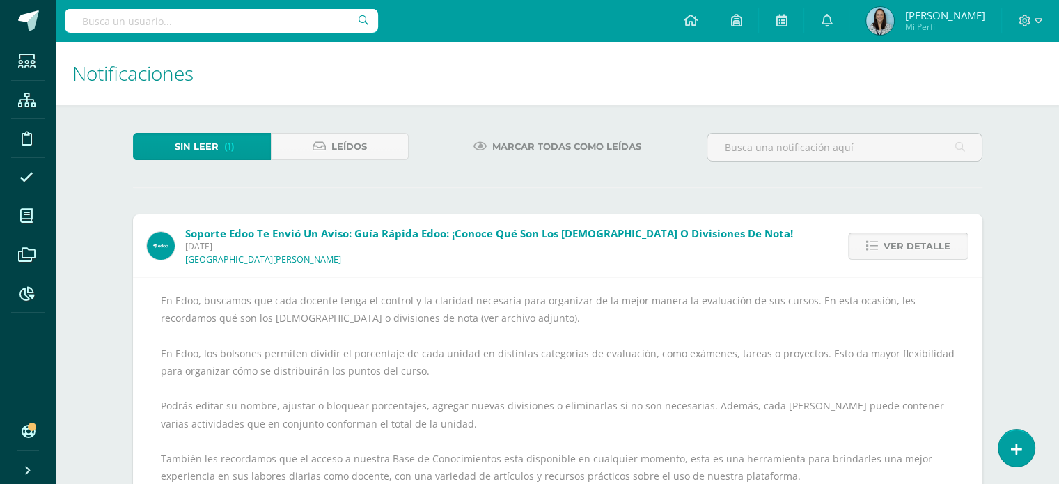
click at [884, 249] on link "Ver detalle" at bounding box center [908, 246] width 120 height 27
